Goal: Information Seeking & Learning: Learn about a topic

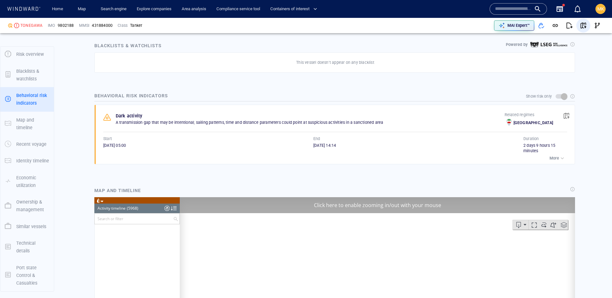
scroll to position [104472, 0]
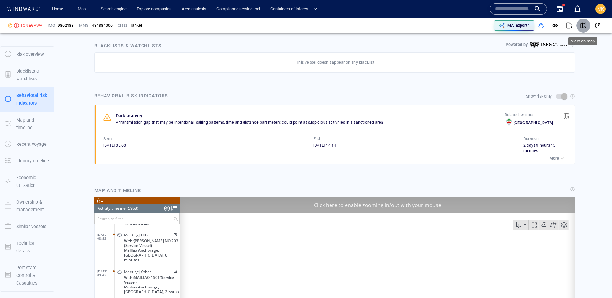
click at [587, 26] on button "button" at bounding box center [583, 25] width 14 height 14
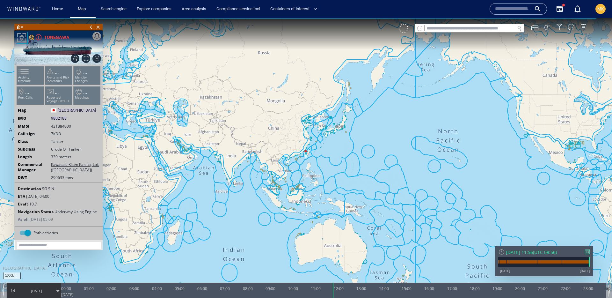
click at [586, 252] on div at bounding box center [587, 251] width 5 height 5
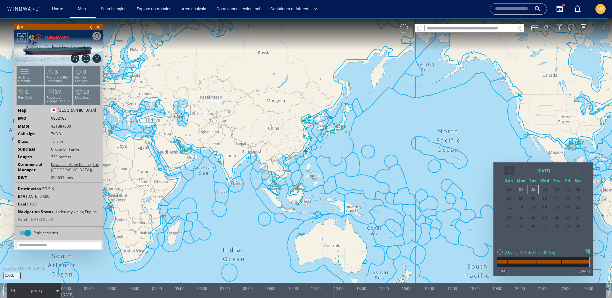
click at [507, 174] on th "‹" at bounding box center [509, 170] width 11 height 9
click at [555, 219] on span "19" at bounding box center [557, 217] width 11 height 8
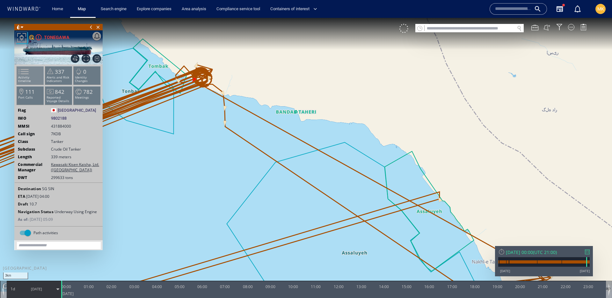
click at [25, 76] on span at bounding box center [20, 71] width 10 height 9
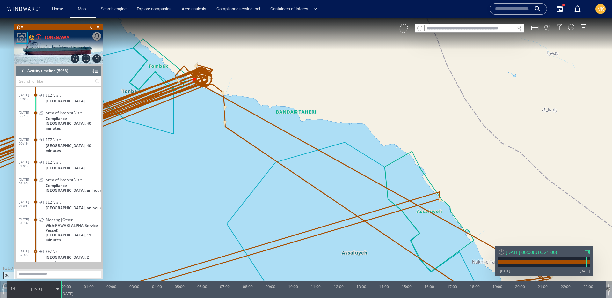
scroll to position [99662, 0]
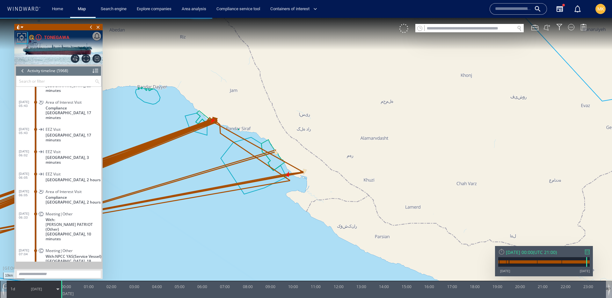
scroll to position [99909, 0]
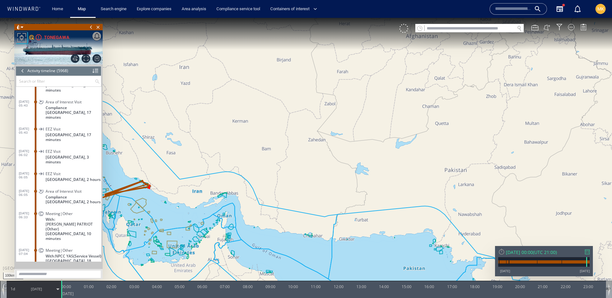
drag, startPoint x: 169, startPoint y: 217, endPoint x: 327, endPoint y: 146, distance: 173.9
click at [328, 146] on canvas "Map" at bounding box center [306, 155] width 612 height 274
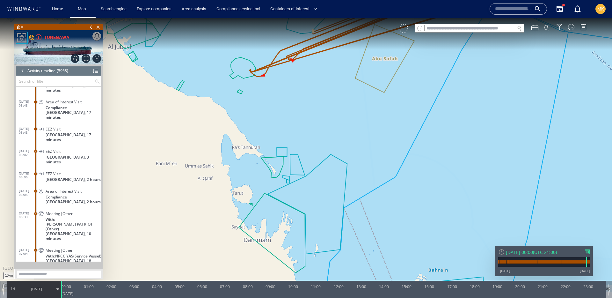
drag, startPoint x: 271, startPoint y: 77, endPoint x: 271, endPoint y: 211, distance: 134.2
click at [271, 212] on canvas "Map" at bounding box center [306, 155] width 612 height 274
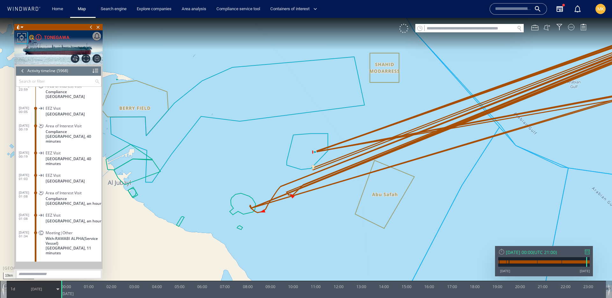
scroll to position [99622, 0]
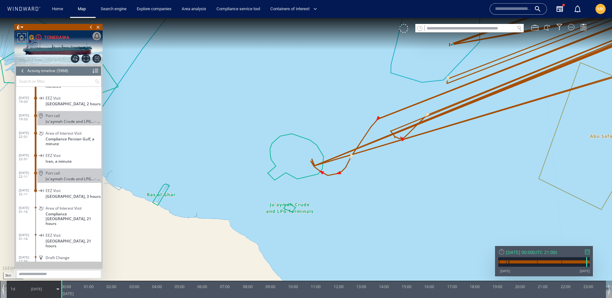
scroll to position [100557, 0]
